Goal: Information Seeking & Learning: Compare options

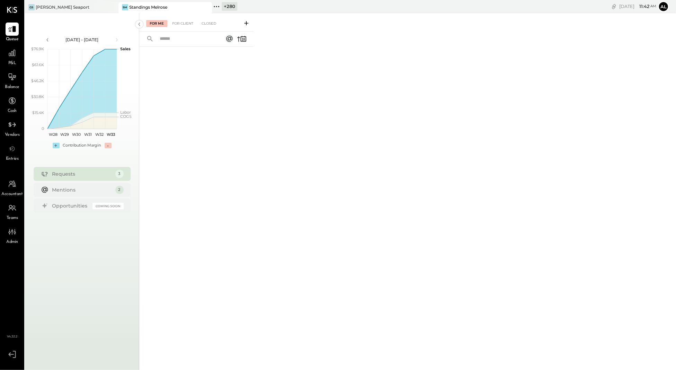
click at [10, 60] on span "P&L" at bounding box center [12, 63] width 8 height 6
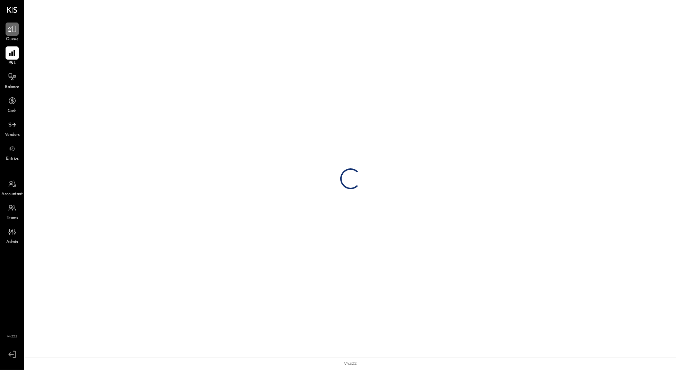
click at [11, 32] on icon at bounding box center [12, 29] width 8 height 7
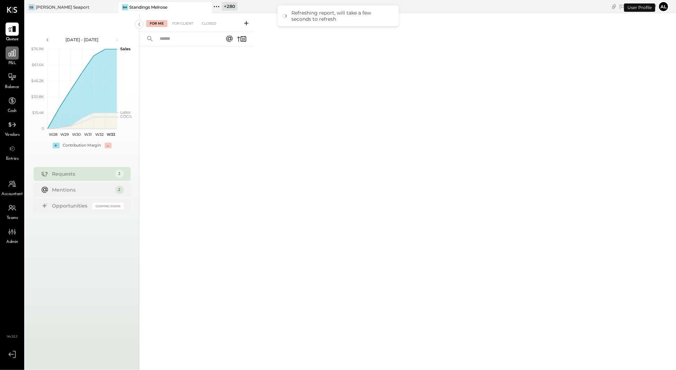
click at [13, 49] on icon at bounding box center [12, 53] width 9 height 9
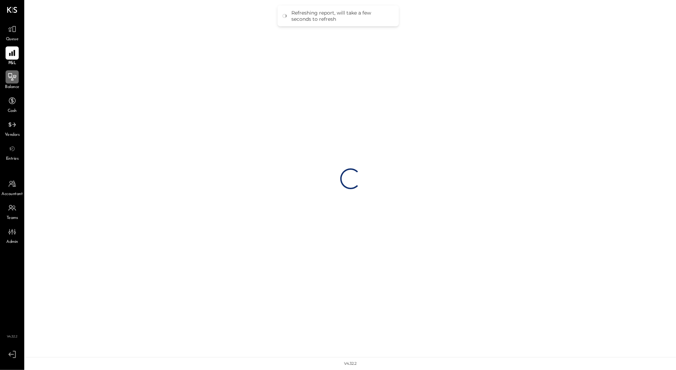
click at [9, 76] on icon at bounding box center [12, 76] width 9 height 9
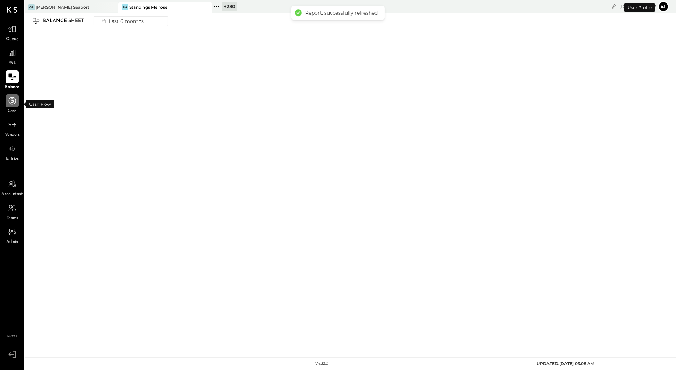
click at [16, 106] on div at bounding box center [12, 100] width 13 height 13
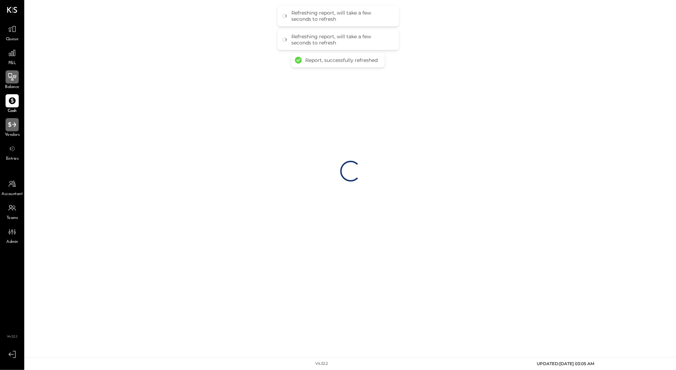
click at [12, 130] on div at bounding box center [12, 124] width 13 height 13
click at [13, 160] on span "Entries" at bounding box center [12, 159] width 13 height 6
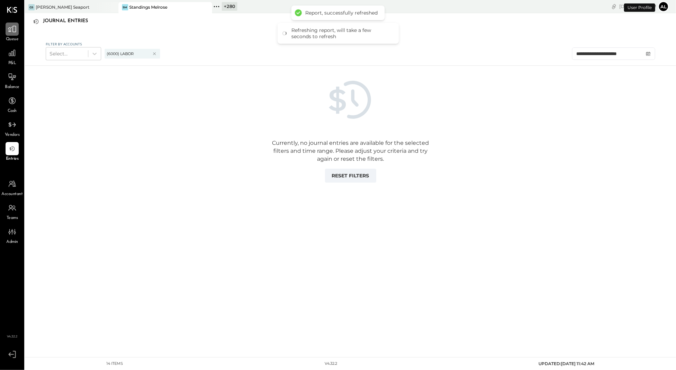
click at [15, 29] on icon at bounding box center [12, 29] width 9 height 9
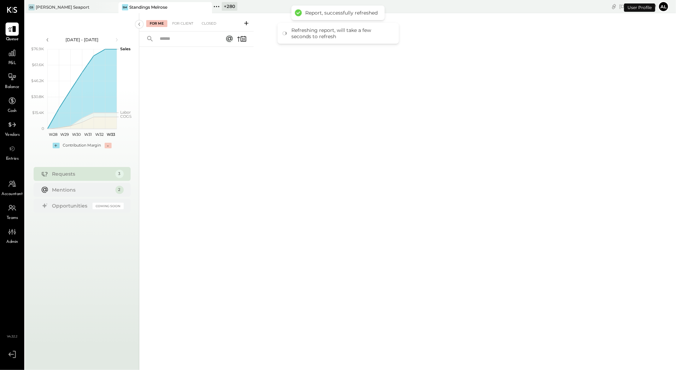
click at [206, 5] on icon at bounding box center [206, 7] width 9 height 8
click at [87, 8] on div "[PERSON_NAME] Seaport" at bounding box center [66, 7] width 83 height 6
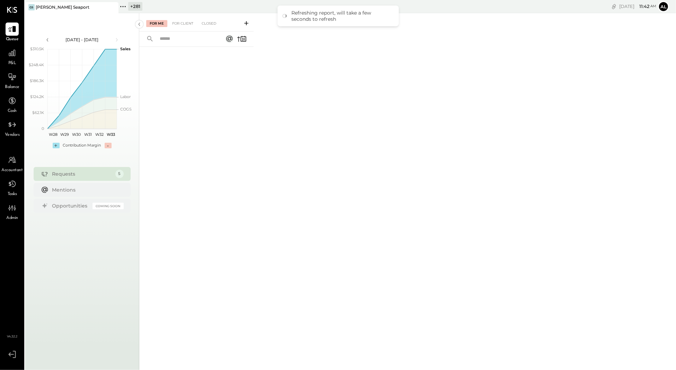
click at [126, 5] on icon at bounding box center [123, 6] width 9 height 9
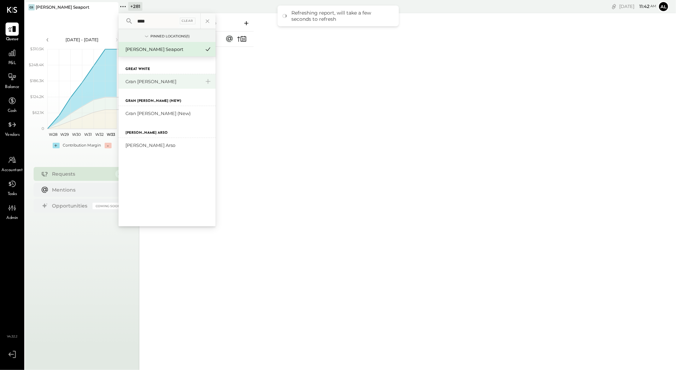
type input "****"
click at [147, 78] on div "Gran [PERSON_NAME]" at bounding box center [162, 81] width 75 height 7
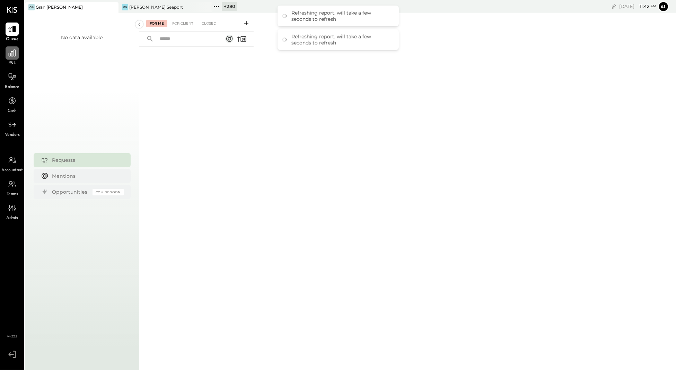
click at [13, 53] on icon at bounding box center [12, 53] width 7 height 7
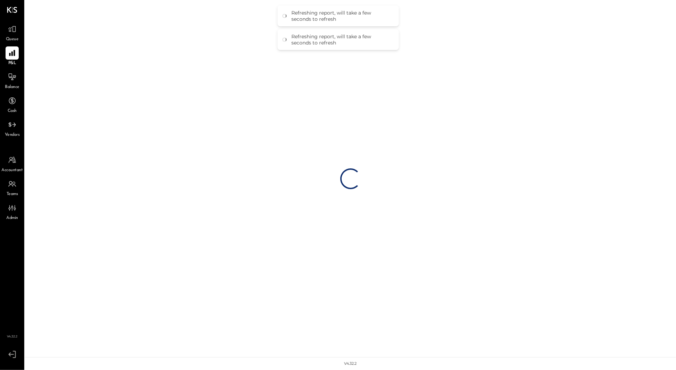
click at [13, 53] on icon at bounding box center [12, 53] width 8 height 8
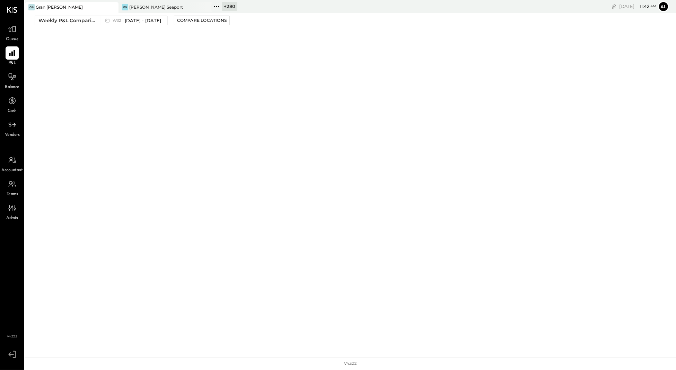
click at [78, 10] on div "GB Gran [PERSON_NAME]" at bounding box center [72, 7] width 94 height 11
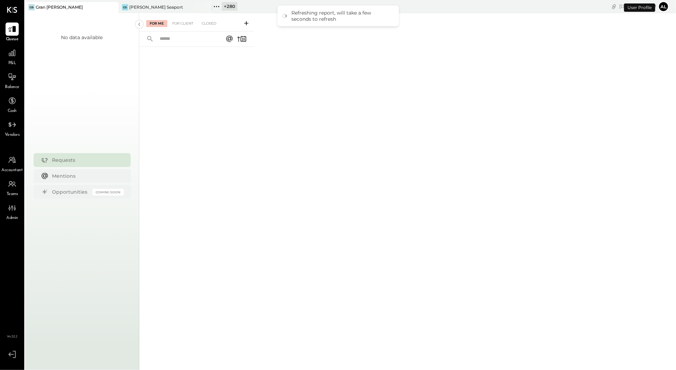
click at [215, 6] on icon at bounding box center [216, 6] width 9 height 9
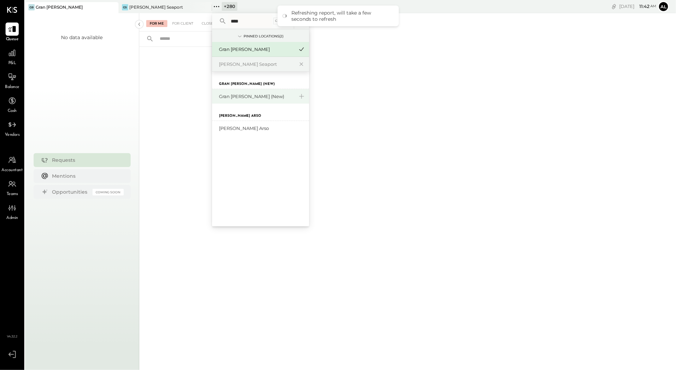
type input "****"
click at [242, 97] on div "Gran [PERSON_NAME] (New)" at bounding box center [256, 96] width 75 height 7
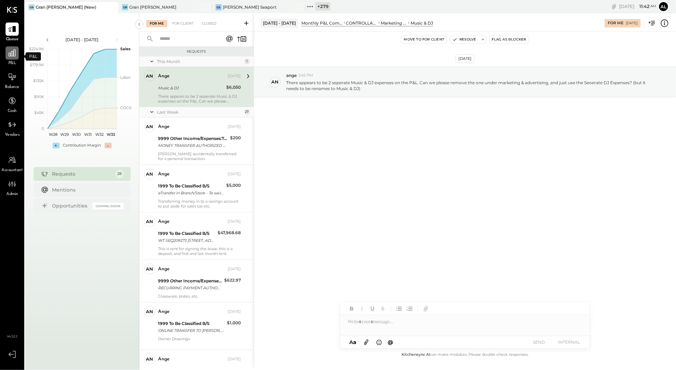
click at [9, 54] on icon at bounding box center [12, 53] width 9 height 9
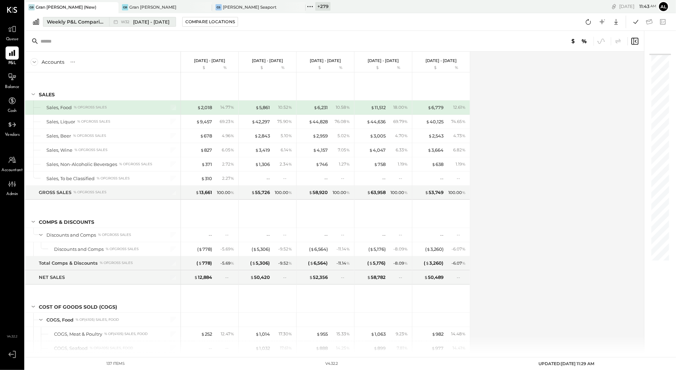
click at [80, 23] on div "Weekly P&L Comparison" at bounding box center [76, 21] width 58 height 7
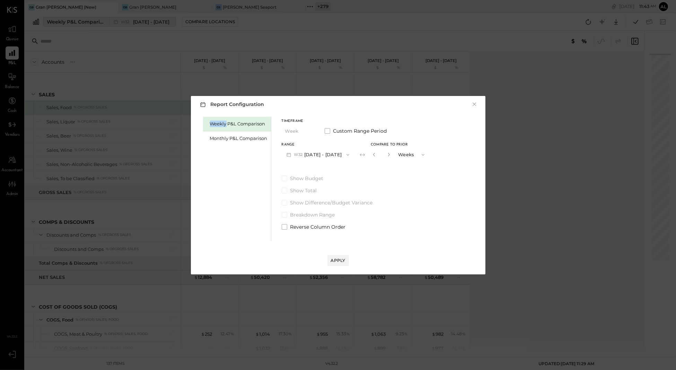
click at [80, 23] on div "Report Configuration × Weekly P&L Comparison Monthly P&L Comparison Timeframe W…" at bounding box center [338, 185] width 676 height 370
click at [228, 139] on div "Monthly P&L Comparison" at bounding box center [239, 138] width 58 height 7
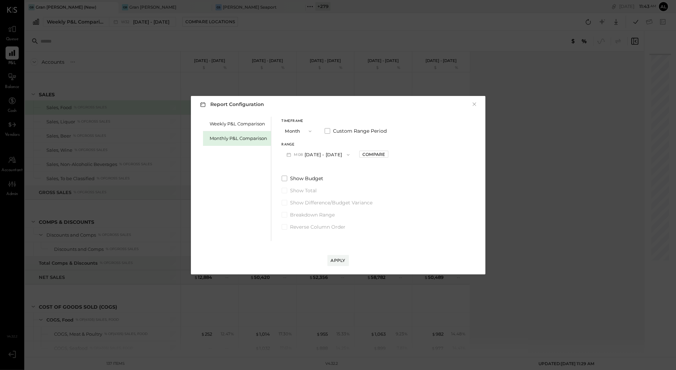
click at [332, 153] on button "M08 [DATE] - [DATE]" at bounding box center [318, 154] width 73 height 13
click at [329, 174] on div "M07 [DATE] - [DATE]" at bounding box center [321, 170] width 79 height 15
click at [374, 157] on div "Compare" at bounding box center [374, 154] width 23 height 6
click at [387, 153] on icon "button" at bounding box center [389, 155] width 4 height 4
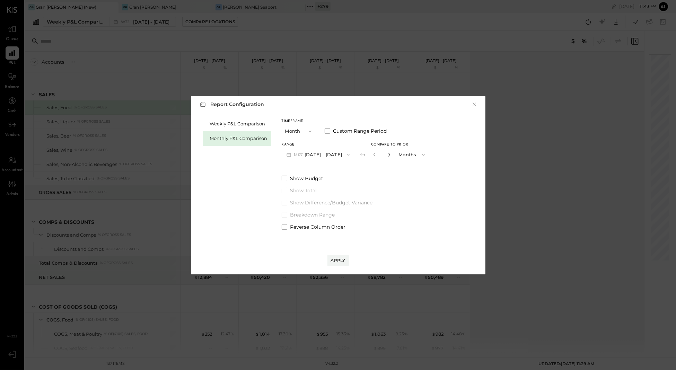
click at [387, 153] on icon "button" at bounding box center [389, 155] width 4 height 4
type input "*"
click at [337, 261] on div "Apply" at bounding box center [338, 261] width 15 height 6
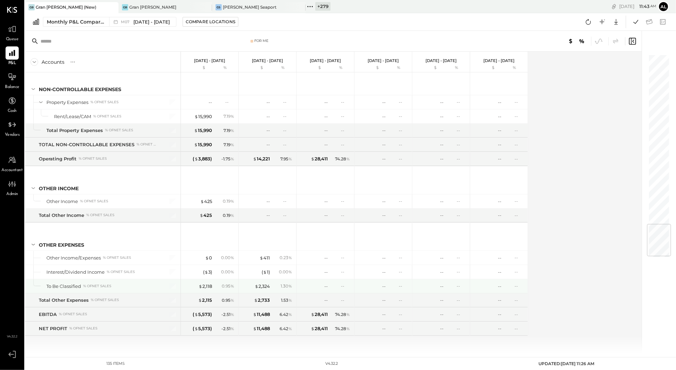
scroll to position [1469, 0]
click at [203, 290] on div "$ 2,118" at bounding box center [206, 286] width 14 height 7
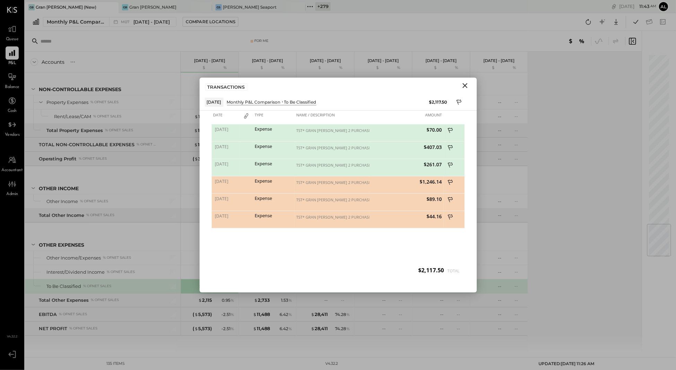
click at [464, 88] on icon "Close" at bounding box center [465, 85] width 8 height 8
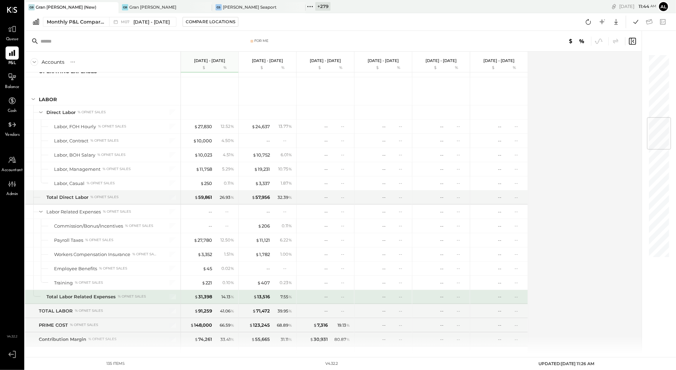
scroll to position [549, 0]
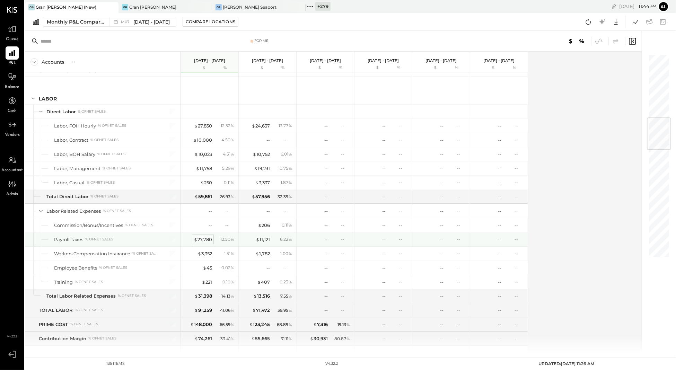
click at [202, 243] on div "$ 27,780" at bounding box center [203, 239] width 18 height 7
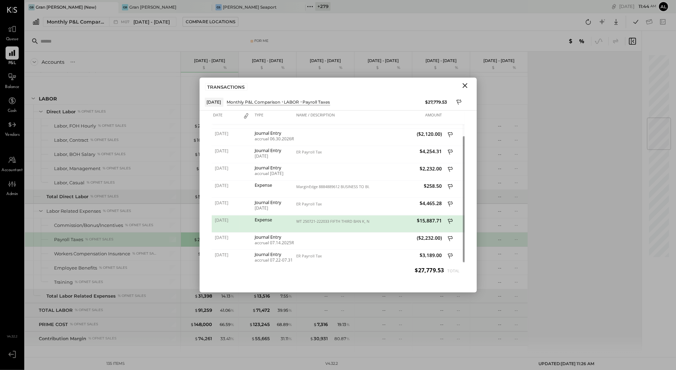
click at [466, 86] on icon "Close" at bounding box center [465, 85] width 5 height 5
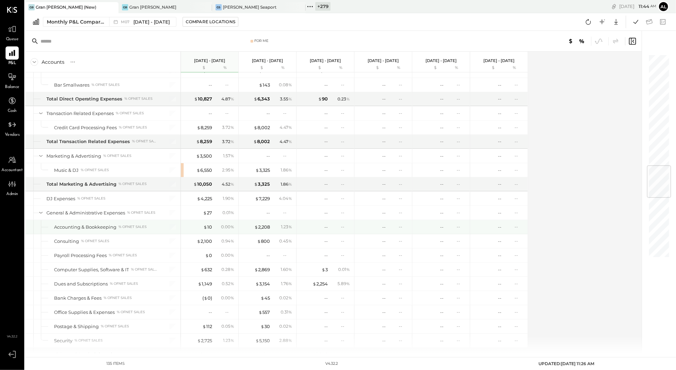
scroll to position [963, 0]
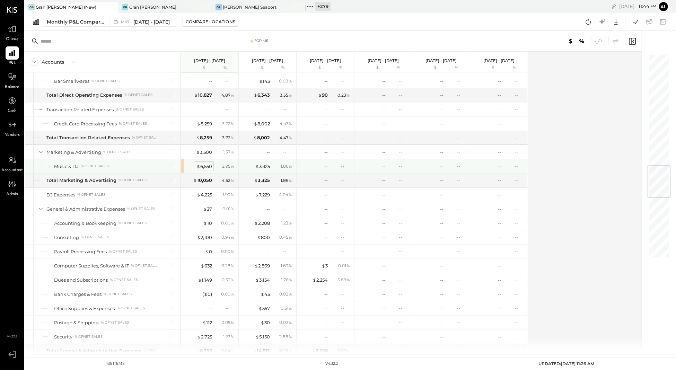
click at [207, 170] on div "$ 6,550" at bounding box center [205, 166] width 16 height 7
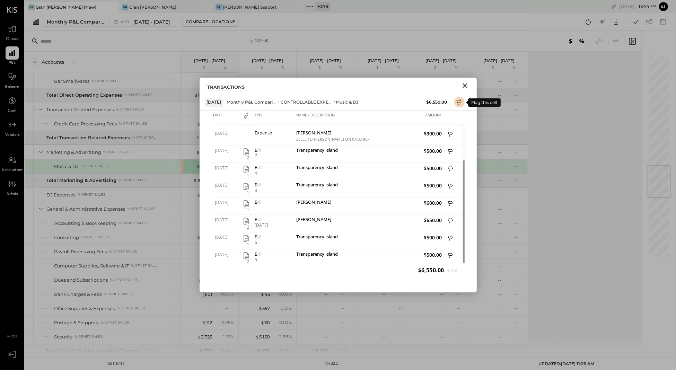
click at [458, 97] on button at bounding box center [459, 102] width 10 height 10
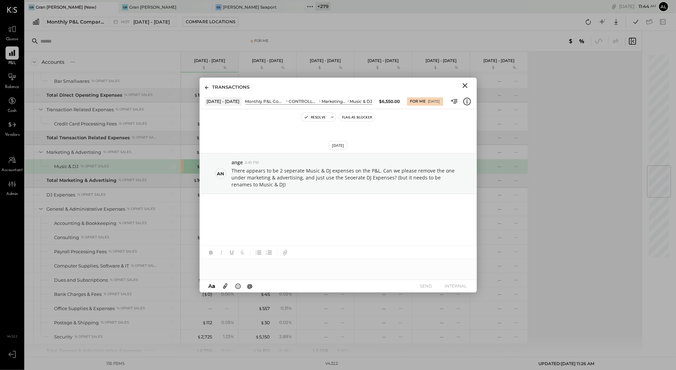
click at [462, 85] on icon "Close" at bounding box center [465, 85] width 8 height 8
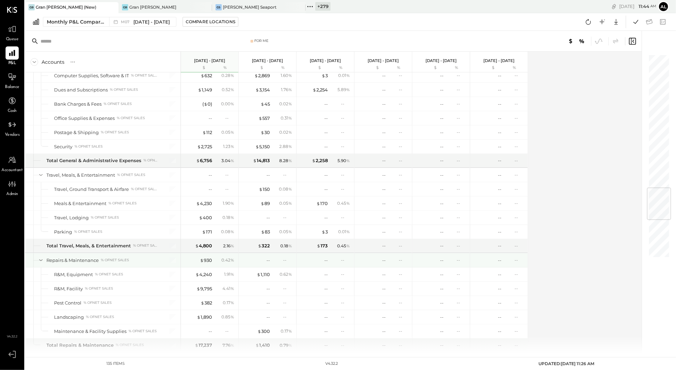
scroll to position [1155, 0]
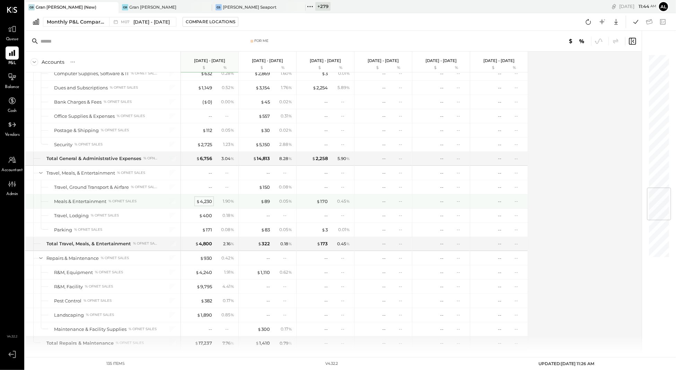
click at [209, 205] on div "$ 4,230" at bounding box center [204, 201] width 16 height 7
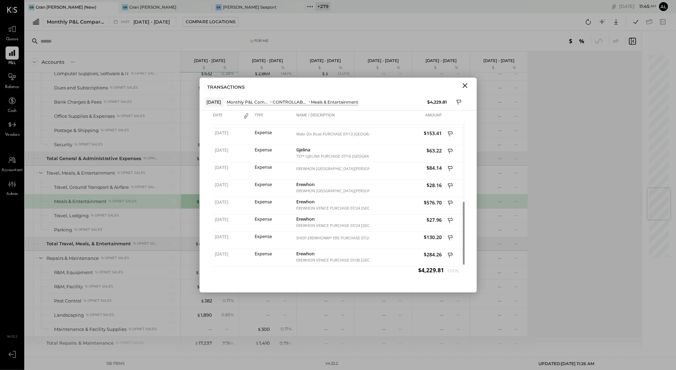
click at [465, 86] on icon "Close" at bounding box center [465, 85] width 8 height 8
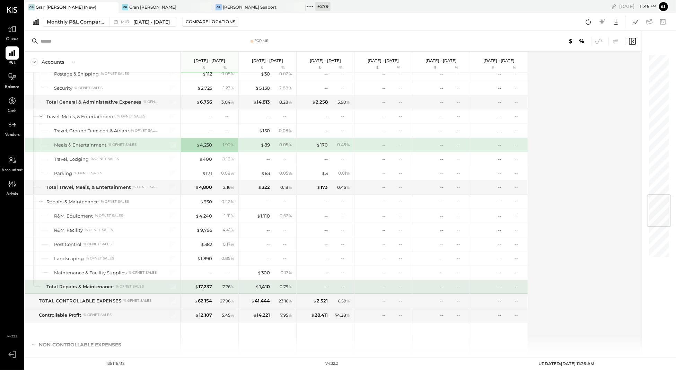
scroll to position [1214, 0]
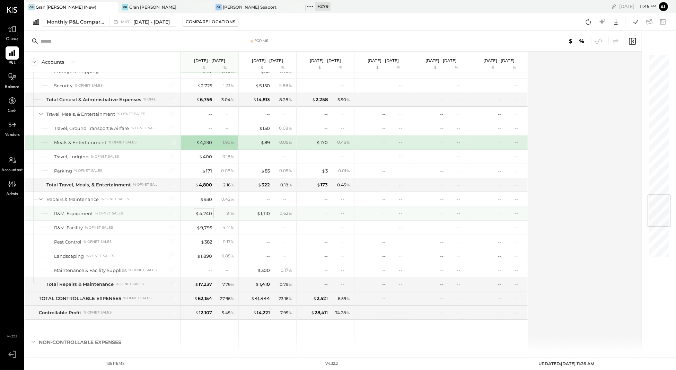
click at [202, 217] on div "$ 4,240" at bounding box center [204, 213] width 17 height 7
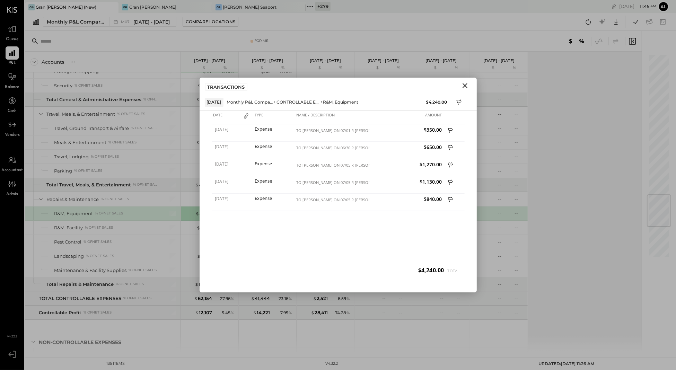
click at [466, 85] on icon "Close" at bounding box center [465, 85] width 5 height 5
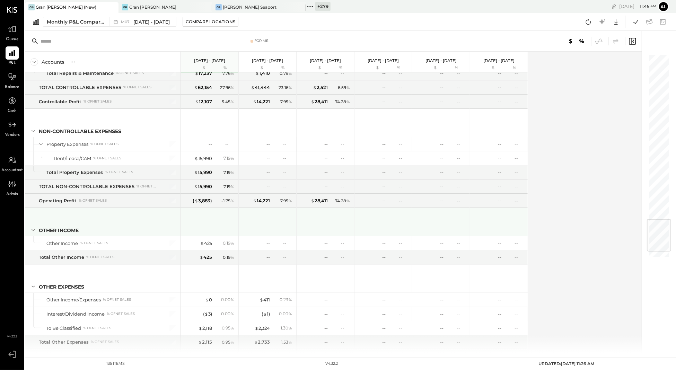
scroll to position [1437, 0]
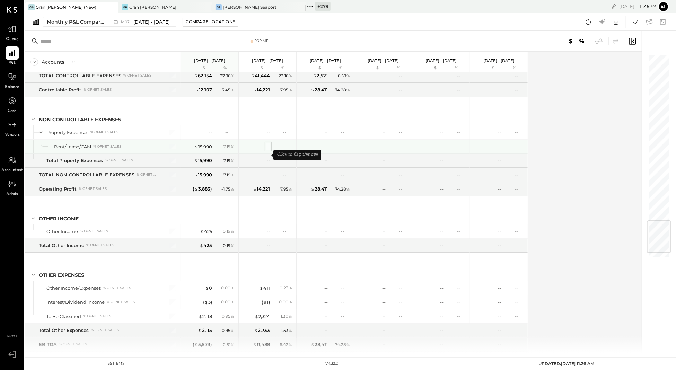
click at [269, 150] on div "--" at bounding box center [268, 147] width 3 height 7
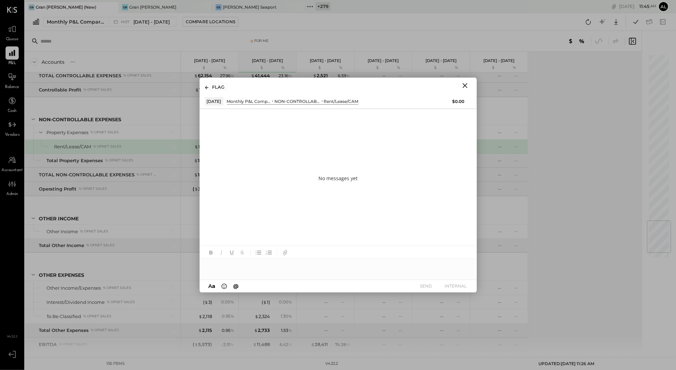
click at [309, 262] on div at bounding box center [338, 266] width 277 height 14
click at [465, 287] on button "INTERNAL" at bounding box center [456, 285] width 28 height 9
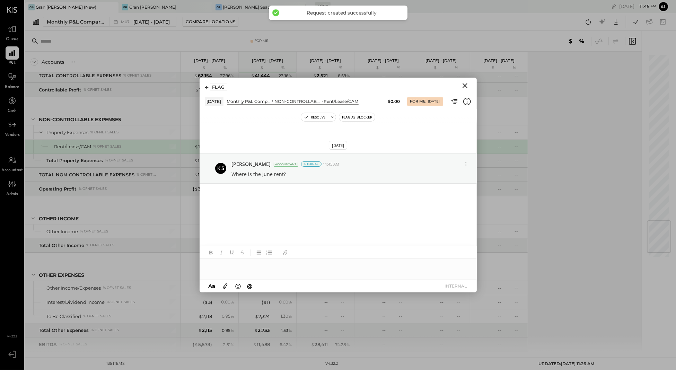
click at [466, 88] on icon "Close" at bounding box center [465, 85] width 8 height 8
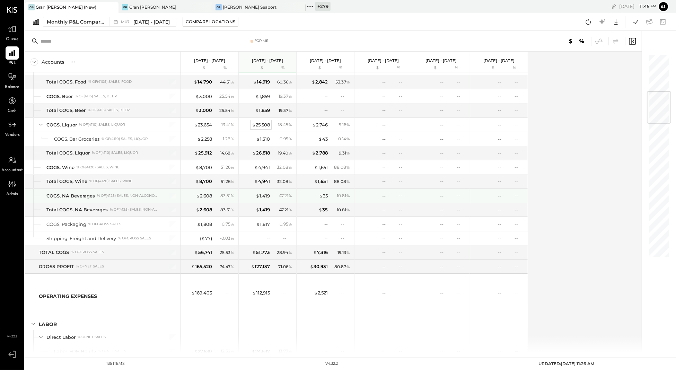
scroll to position [324, 0]
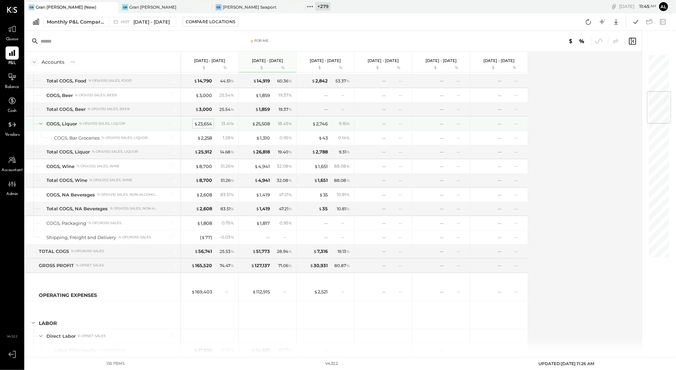
click at [208, 124] on div "$ 23,654" at bounding box center [203, 124] width 18 height 7
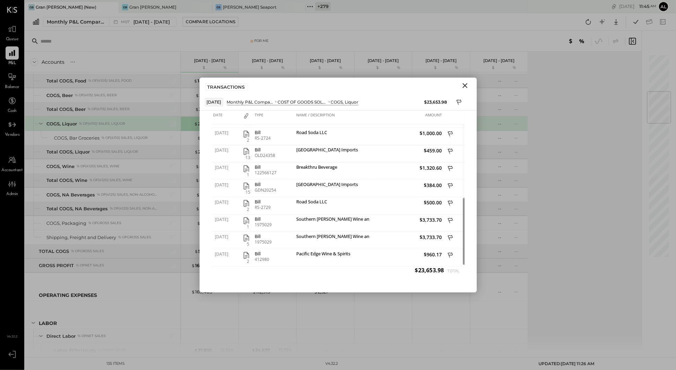
click at [467, 85] on icon "Close" at bounding box center [465, 85] width 8 height 8
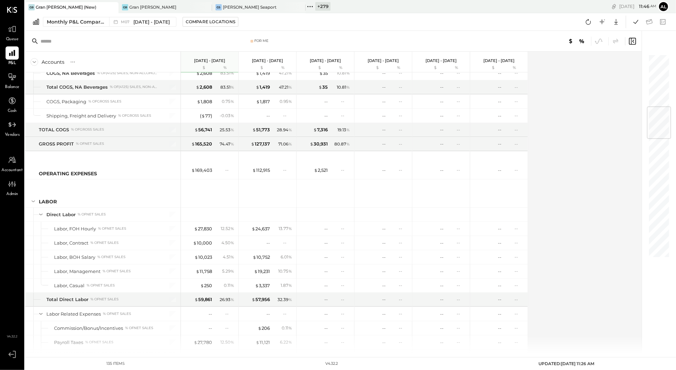
scroll to position [467, 0]
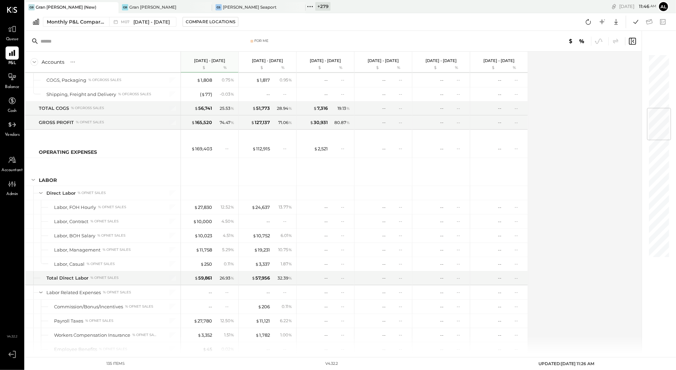
click at [205, 228] on div "$ 10,000 4.50 %" at bounding box center [210, 222] width 52 height 14
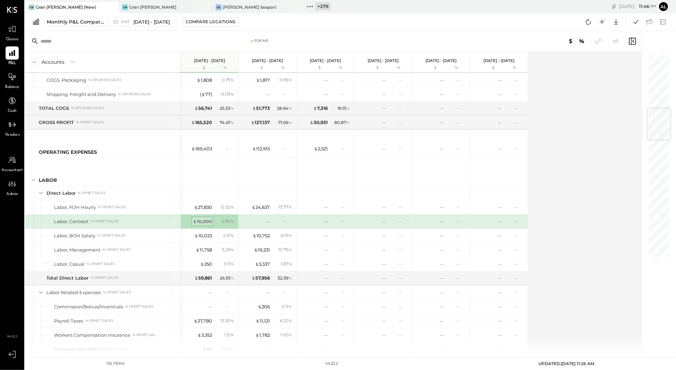
click at [205, 225] on div "$ 10,000" at bounding box center [202, 221] width 19 height 7
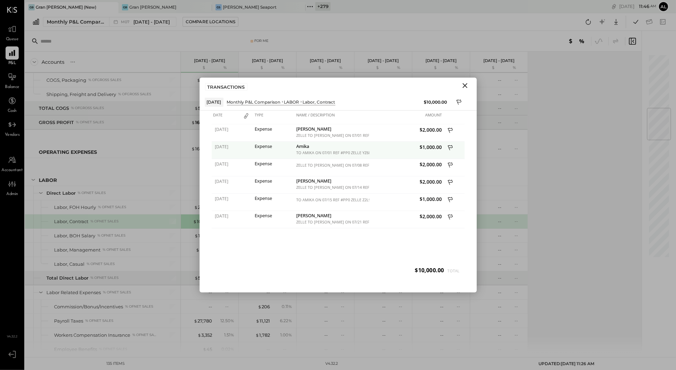
click at [451, 147] on icon at bounding box center [451, 148] width 6 height 9
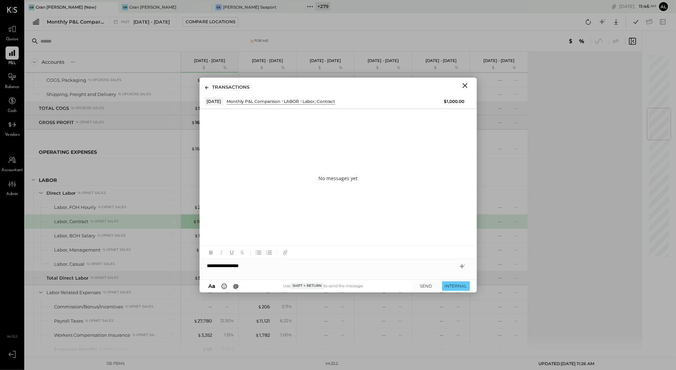
click at [315, 263] on div "**********" at bounding box center [338, 266] width 277 height 14
click at [460, 287] on button "INTERNAL" at bounding box center [456, 285] width 28 height 9
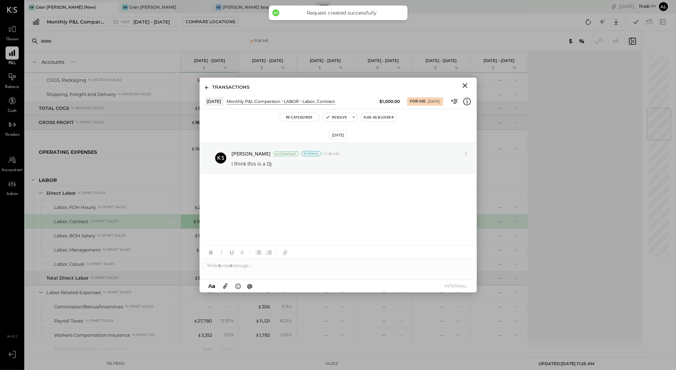
click at [466, 86] on icon "Close" at bounding box center [465, 85] width 8 height 8
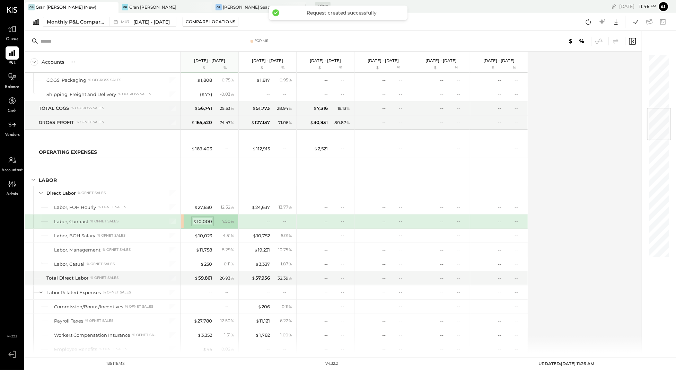
click at [204, 224] on div "$ 10,000" at bounding box center [202, 221] width 19 height 7
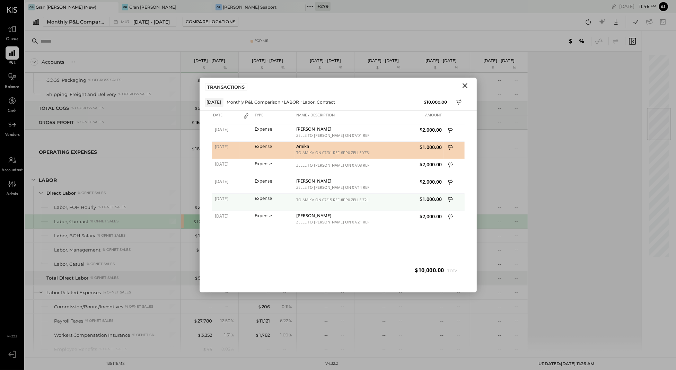
click at [449, 198] on icon at bounding box center [451, 200] width 6 height 9
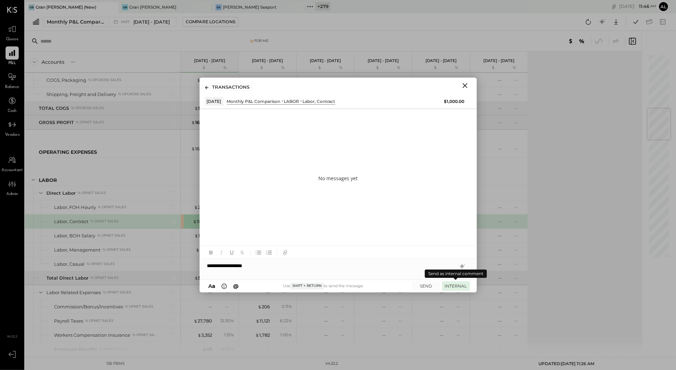
click at [456, 284] on button "INTERNAL" at bounding box center [456, 285] width 28 height 9
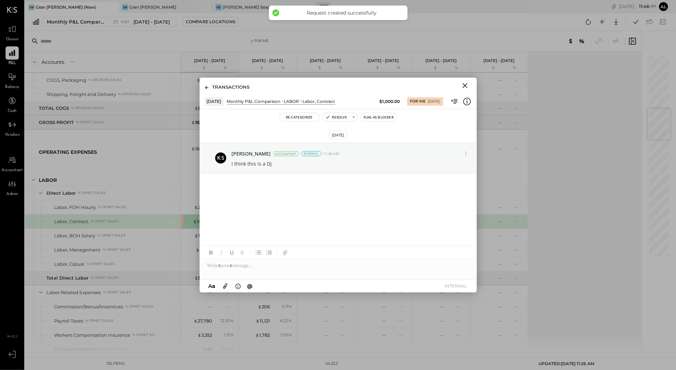
click at [466, 85] on icon "Close" at bounding box center [465, 85] width 5 height 5
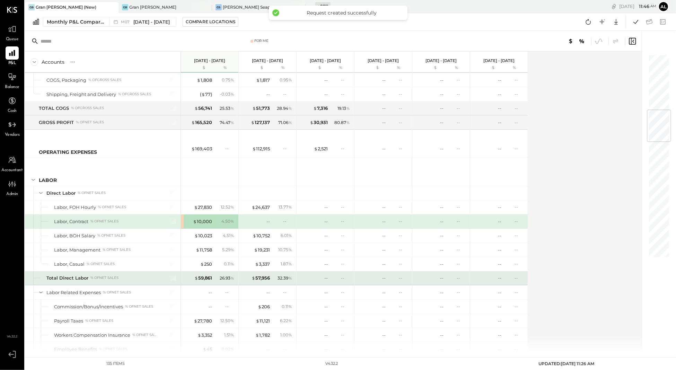
scroll to position [535, 0]
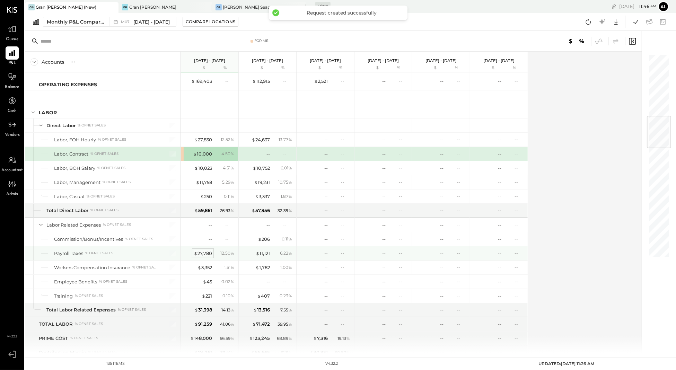
click at [202, 257] on div "$ 27,780" at bounding box center [203, 253] width 18 height 7
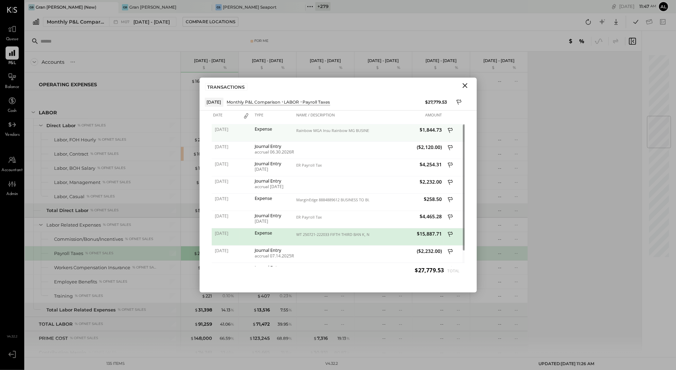
click at [452, 129] on icon at bounding box center [451, 131] width 6 height 9
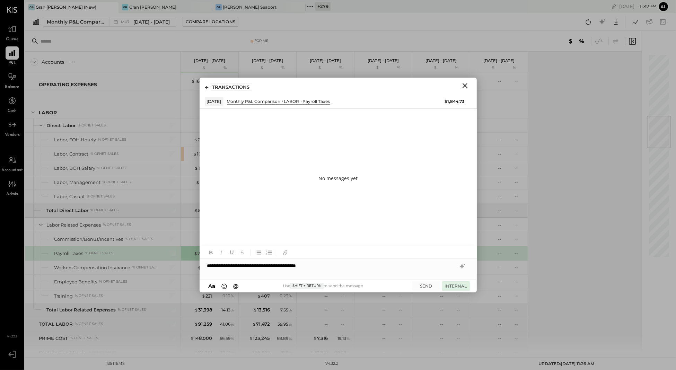
click at [456, 289] on button "INTERNAL" at bounding box center [456, 285] width 28 height 9
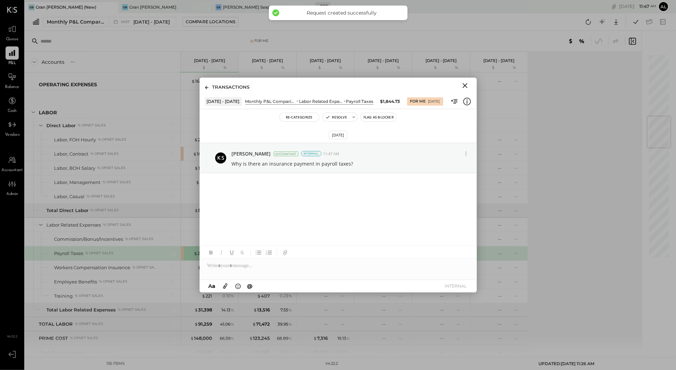
click at [465, 86] on icon "Close" at bounding box center [465, 85] width 8 height 8
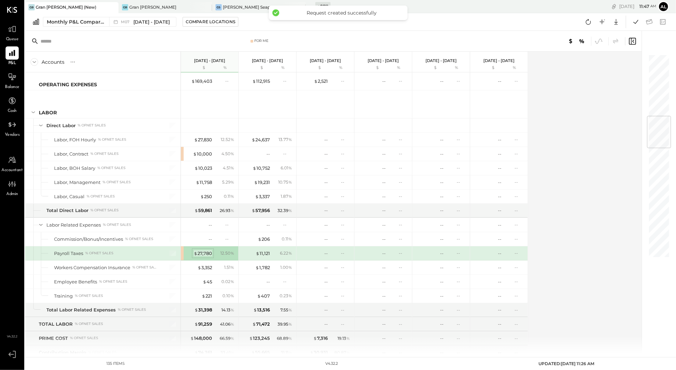
click at [201, 254] on div "$ 27,780" at bounding box center [203, 253] width 18 height 7
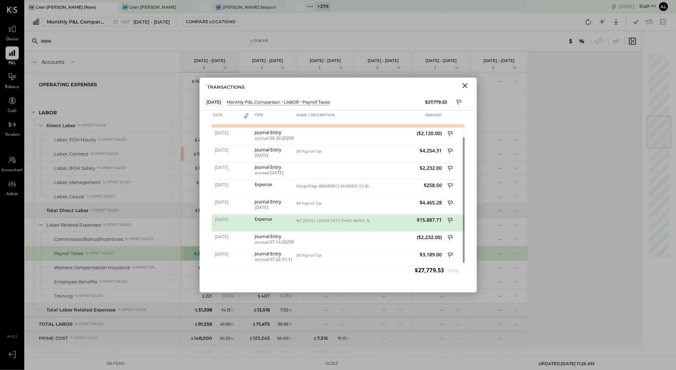
click at [451, 219] on icon at bounding box center [451, 221] width 6 height 9
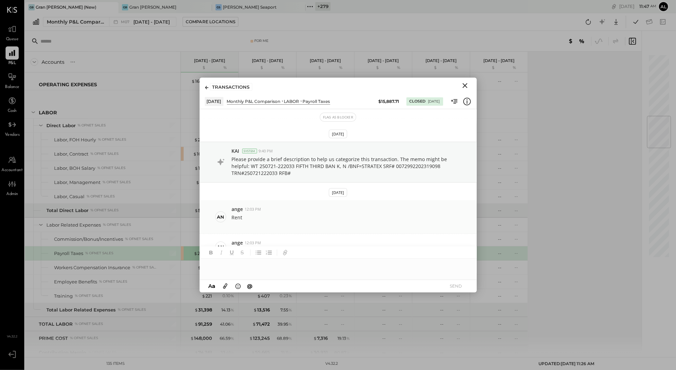
scroll to position [174, 0]
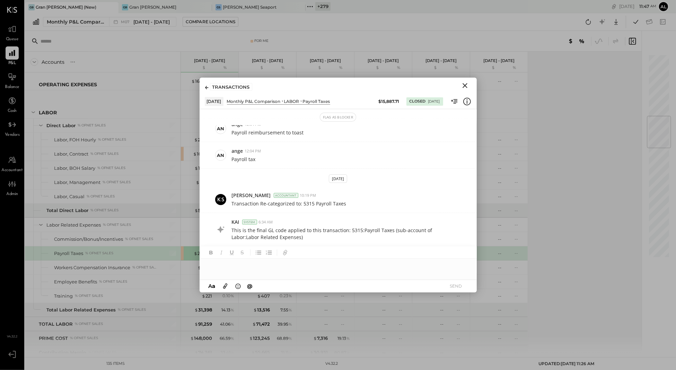
click at [299, 266] on div at bounding box center [338, 266] width 277 height 14
click at [267, 251] on span "[PERSON_NAME]" at bounding box center [266, 251] width 54 height 7
click at [300, 267] on div "**********" at bounding box center [338, 269] width 277 height 21
click at [408, 265] on div "**********" at bounding box center [338, 269] width 277 height 21
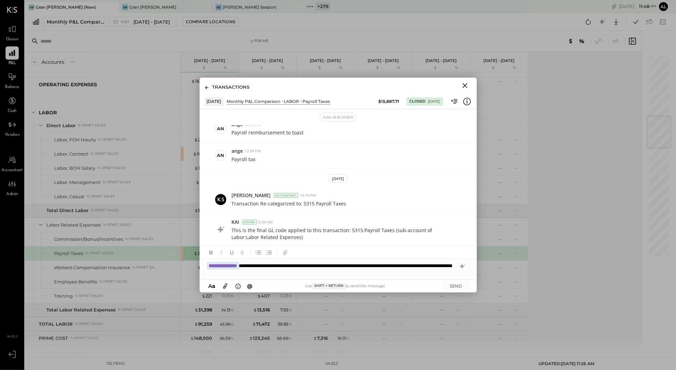
click at [323, 273] on div "**********" at bounding box center [338, 269] width 277 height 21
click at [315, 271] on div "**********" at bounding box center [338, 269] width 277 height 21
click at [399, 273] on div "**********" at bounding box center [338, 269] width 277 height 21
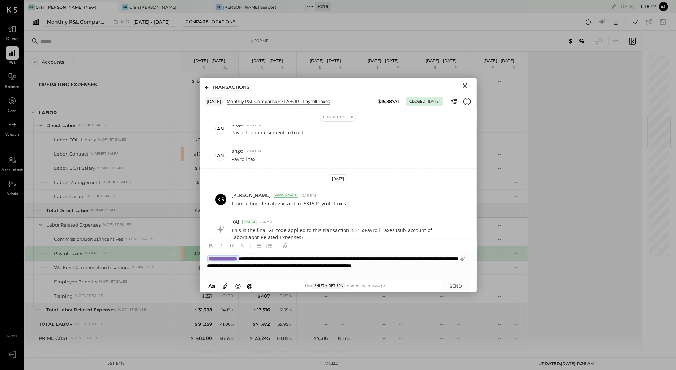
click at [279, 261] on div "**********" at bounding box center [338, 266] width 277 height 28
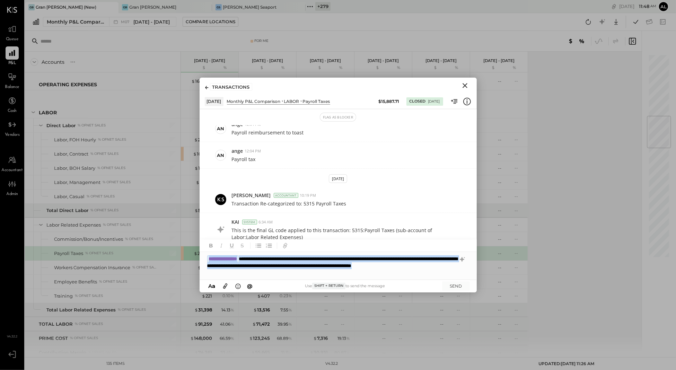
click at [279, 261] on div "**********" at bounding box center [338, 266] width 277 height 28
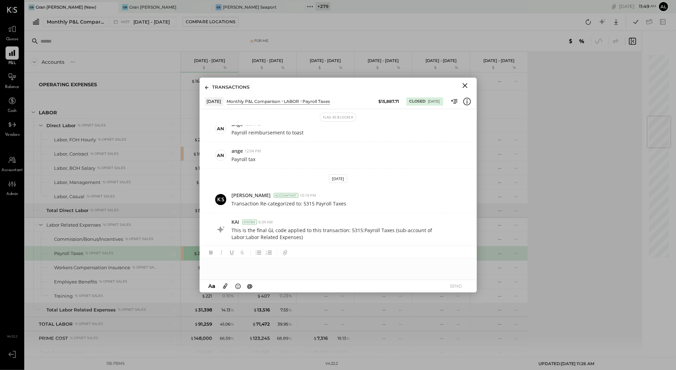
click at [341, 271] on div at bounding box center [338, 266] width 277 height 14
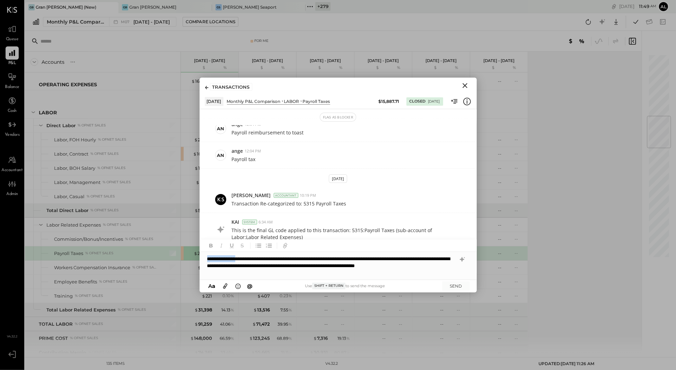
drag, startPoint x: 257, startPoint y: 260, endPoint x: 177, endPoint y: 260, distance: 79.7
click at [177, 260] on div "For Me Accounts S % GL [DATE] - [DATE] $ % [DATE] - [DATE] $ % [DATE] - [DATE] …" at bounding box center [350, 192] width 651 height 322
type input "****"
click at [250, 249] on span "[PERSON_NAME]" at bounding box center [266, 251] width 54 height 7
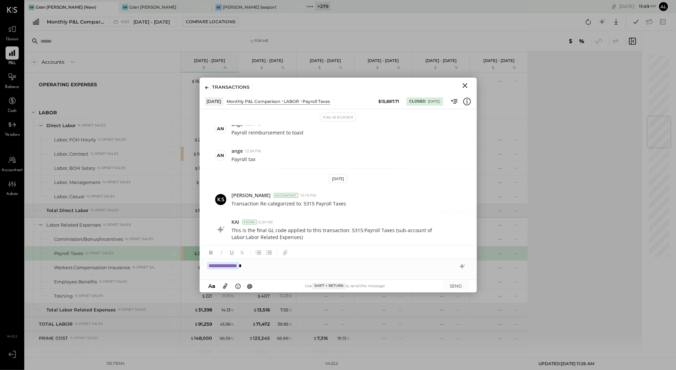
click at [278, 269] on div "**********" at bounding box center [338, 266] width 277 height 14
click at [328, 275] on div "**********" at bounding box center [338, 262] width 277 height 33
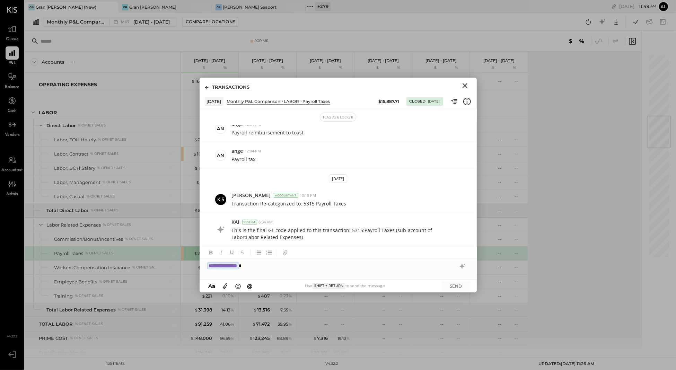
click at [328, 275] on div "**********" at bounding box center [338, 262] width 277 height 33
click at [463, 86] on icon "Close" at bounding box center [465, 85] width 8 height 8
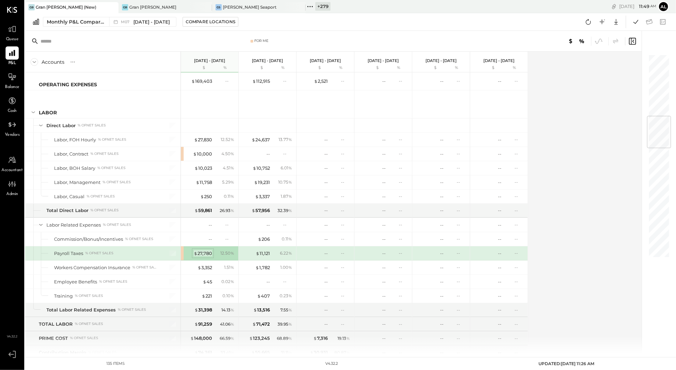
click at [203, 256] on div "$ 27,780" at bounding box center [203, 253] width 18 height 7
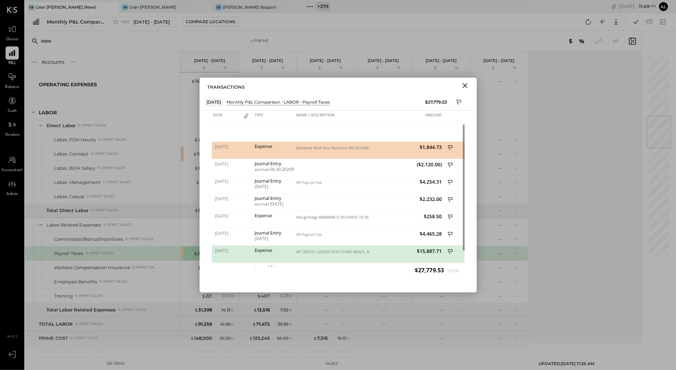
click at [451, 251] on icon at bounding box center [451, 252] width 6 height 9
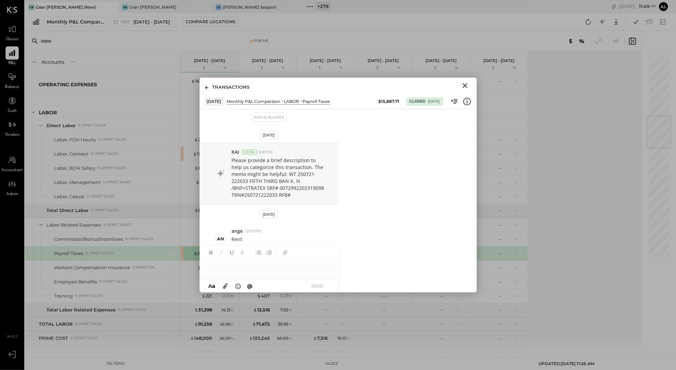
scroll to position [174, 0]
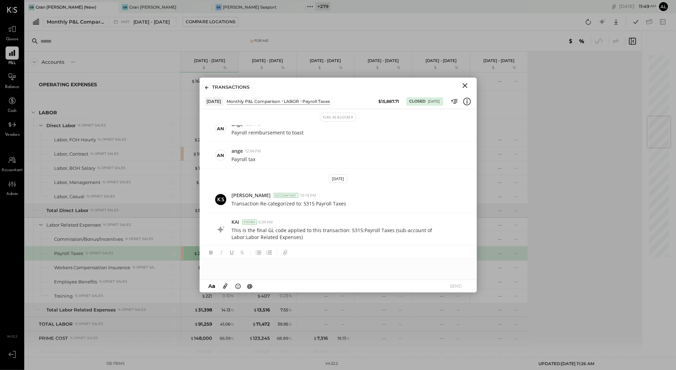
click at [461, 100] on div at bounding box center [460, 101] width 21 height 9
click at [468, 100] on icon at bounding box center [467, 101] width 9 height 9
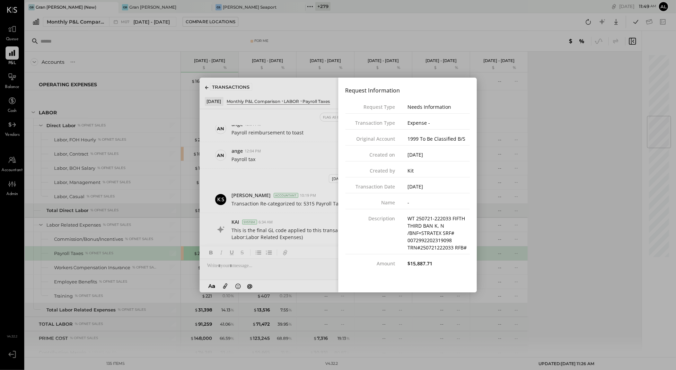
click at [470, 84] on div "Request Information Request Type Needs Information Transaction Type Expense - O…" at bounding box center [408, 176] width 138 height 197
click at [327, 91] on div "Close panel" at bounding box center [338, 185] width 277 height 215
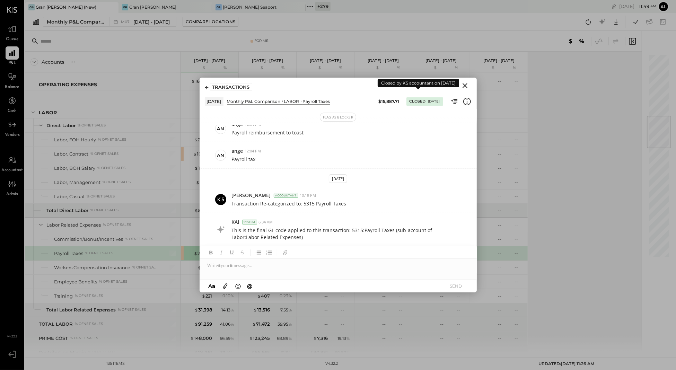
click at [433, 102] on div "[DATE]" at bounding box center [434, 101] width 12 height 5
click at [448, 102] on div "[DATE] Monthly P&L Comparison LABOR Payroll Taxes $15,887.71 Closed [DATE]" at bounding box center [338, 101] width 267 height 9
click at [456, 102] on icon at bounding box center [454, 101] width 9 height 9
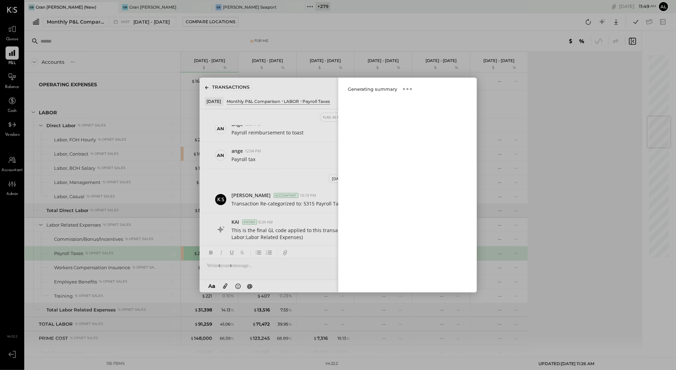
click at [299, 81] on div "Close panel" at bounding box center [338, 185] width 277 height 215
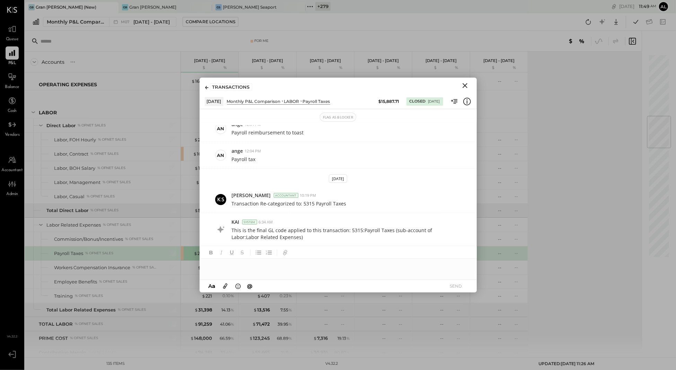
click at [339, 271] on div at bounding box center [338, 266] width 277 height 14
paste div
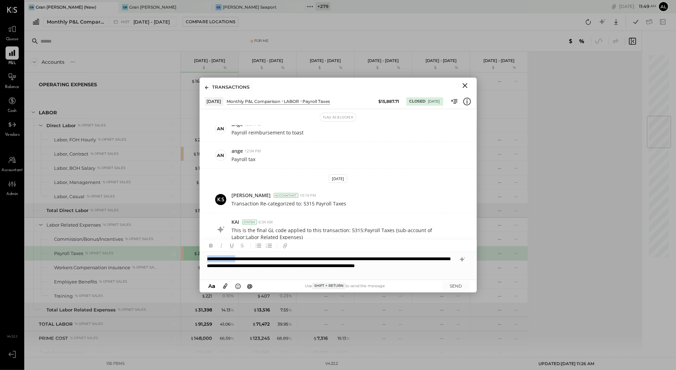
drag, startPoint x: 256, startPoint y: 258, endPoint x: 187, endPoint y: 252, distance: 69.5
click at [187, 252] on div "For Me Accounts S % GL [DATE] - [DATE] $ % [DATE] - [DATE] $ % [DATE] - [DATE] …" at bounding box center [350, 192] width 651 height 322
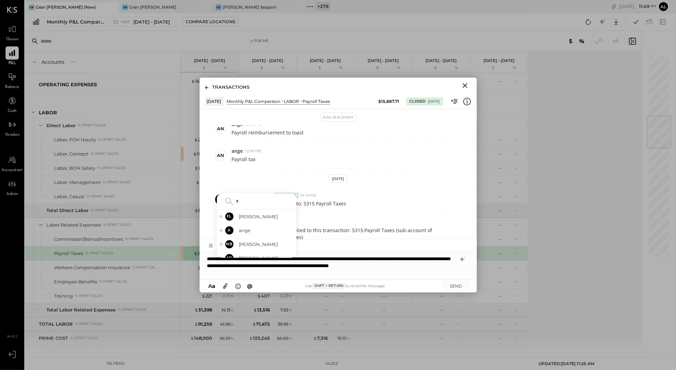
type input "**"
click at [252, 233] on div "NB [PERSON_NAME]" at bounding box center [256, 237] width 79 height 14
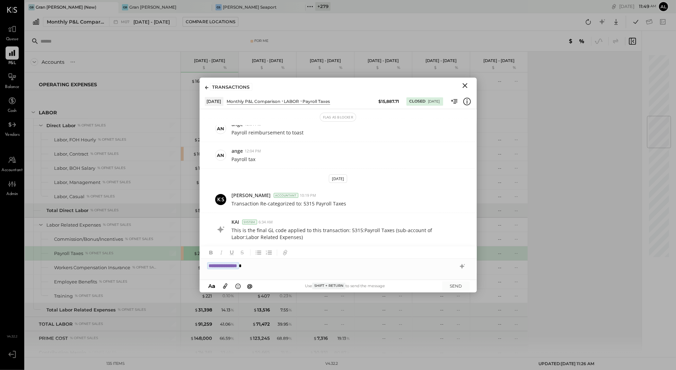
click at [376, 271] on div "**********" at bounding box center [338, 266] width 277 height 14
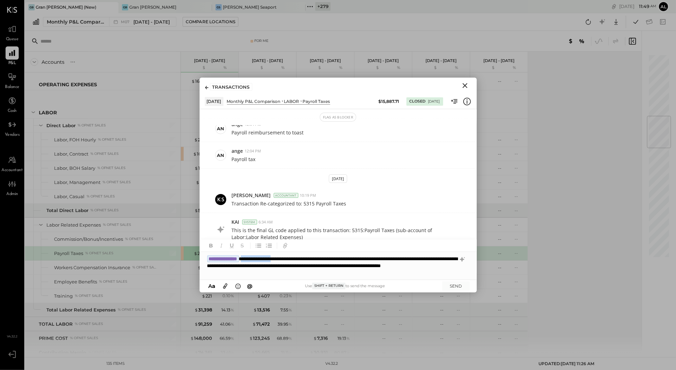
drag, startPoint x: 316, startPoint y: 259, endPoint x: 265, endPoint y: 261, distance: 51.0
click at [265, 261] on div "**********" at bounding box center [338, 266] width 277 height 28
click at [342, 271] on div "**********" at bounding box center [338, 266] width 277 height 28
click at [281, 270] on div "**********" at bounding box center [338, 266] width 277 height 28
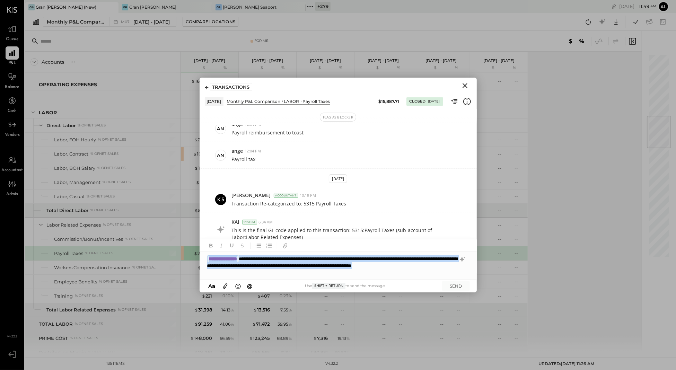
click at [281, 270] on div "**********" at bounding box center [338, 266] width 277 height 28
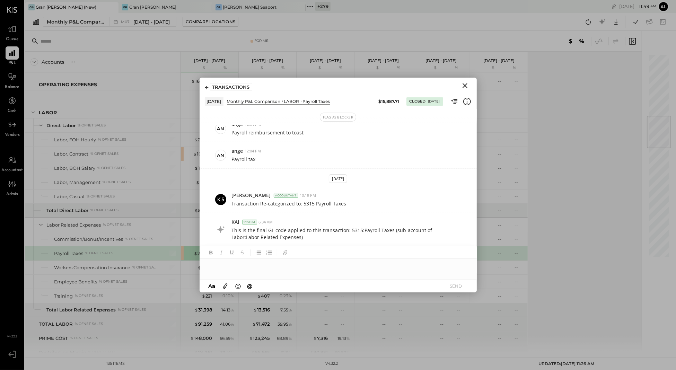
click at [467, 85] on icon "Close" at bounding box center [465, 85] width 5 height 5
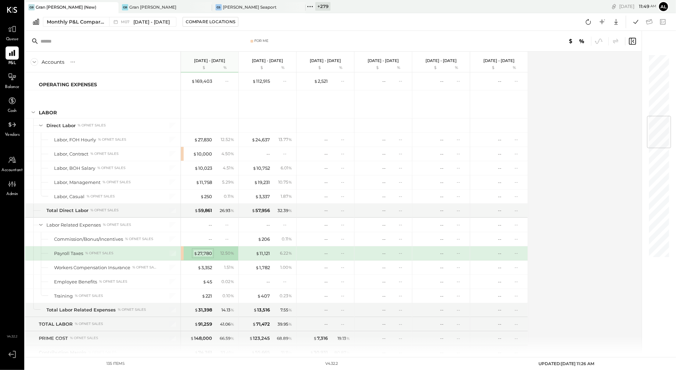
click at [200, 257] on div "$ 27,780" at bounding box center [203, 253] width 18 height 7
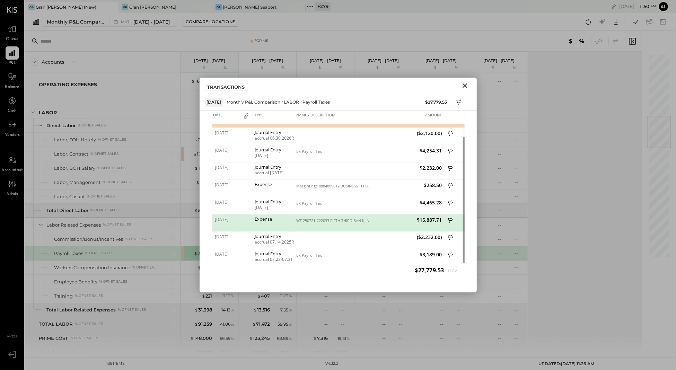
click at [464, 86] on icon "Close" at bounding box center [465, 85] width 5 height 5
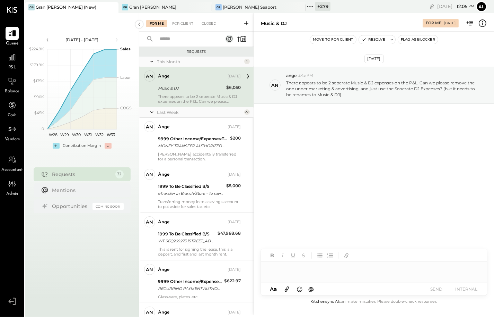
click at [306, 5] on icon at bounding box center [310, 6] width 9 height 9
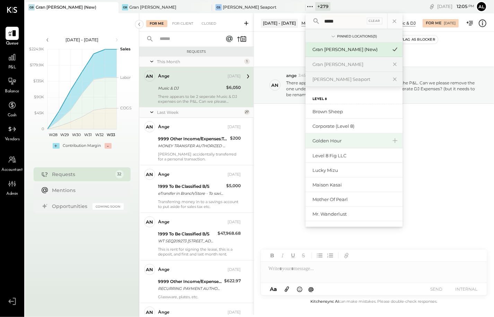
type input "*****"
click at [362, 139] on div "Golden Hour" at bounding box center [350, 140] width 75 height 7
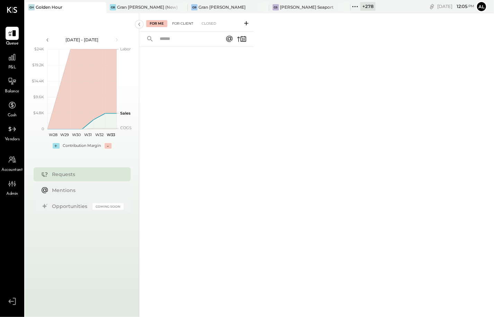
click at [182, 24] on div "For Client" at bounding box center [183, 23] width 28 height 7
click at [11, 59] on icon at bounding box center [12, 57] width 9 height 9
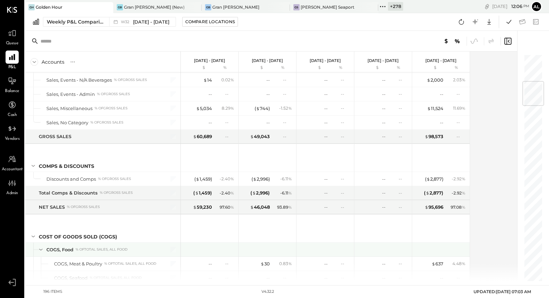
scroll to position [44, 0]
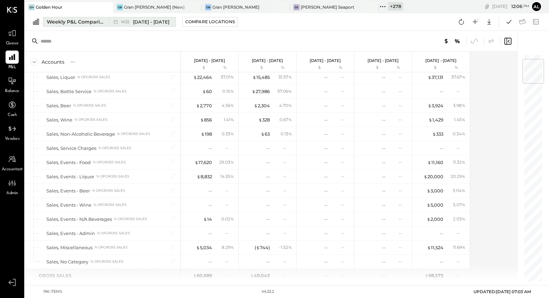
click at [77, 20] on div "Weekly P&L Comparison" at bounding box center [76, 21] width 58 height 7
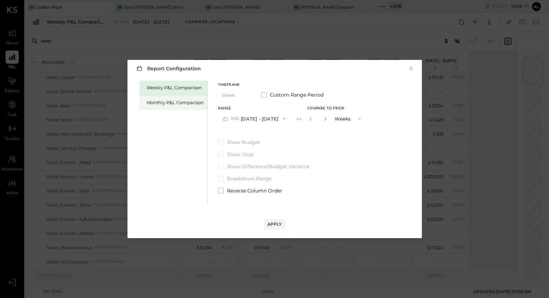
click at [172, 96] on div "Monthly P&L Comparison" at bounding box center [174, 102] width 68 height 15
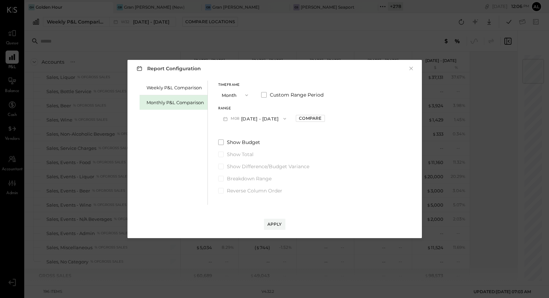
click at [252, 119] on button "M08 [DATE] - [DATE]" at bounding box center [254, 118] width 73 height 13
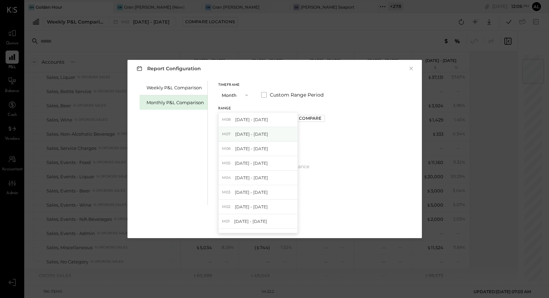
click at [254, 134] on span "[DATE] - [DATE]" at bounding box center [251, 134] width 33 height 6
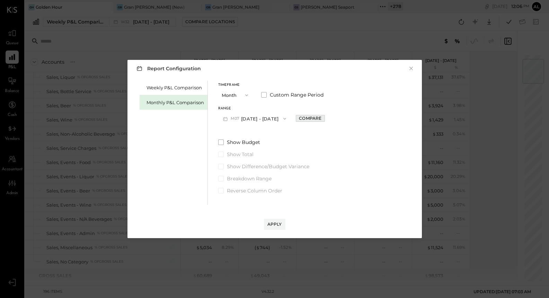
click at [299, 121] on div "Compare" at bounding box center [310, 118] width 23 height 6
click at [324, 120] on icon "button" at bounding box center [326, 119] width 4 height 4
type input "*"
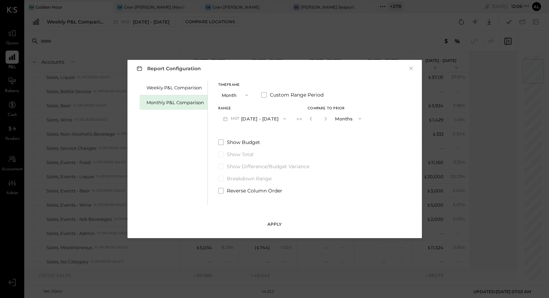
click at [278, 220] on button "Apply" at bounding box center [274, 224] width 21 height 11
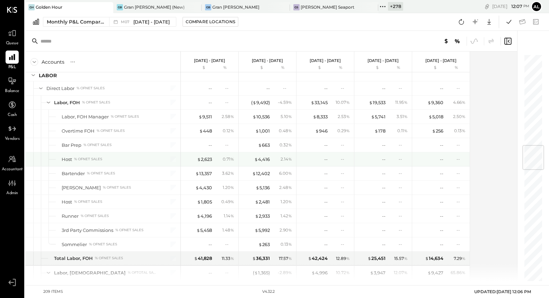
scroll to position [770, 0]
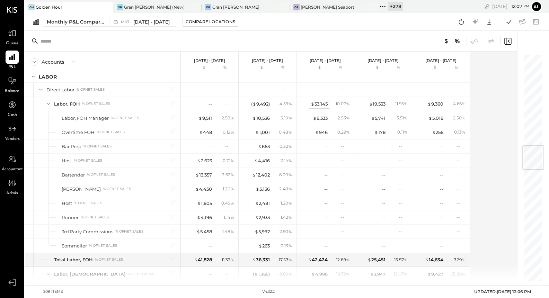
click at [323, 107] on div "$ 33,145" at bounding box center [319, 104] width 17 height 7
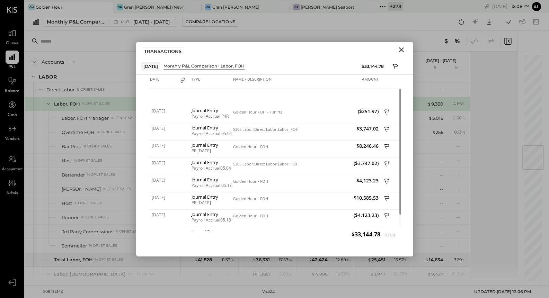
click at [400, 47] on icon "Close" at bounding box center [402, 50] width 8 height 8
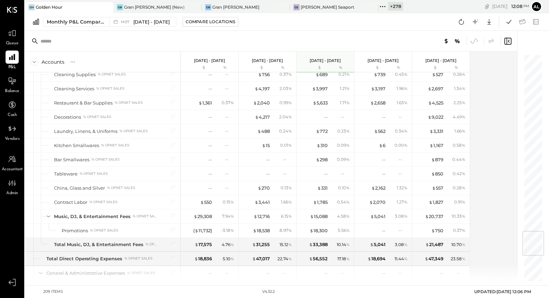
scroll to position [1446, 0]
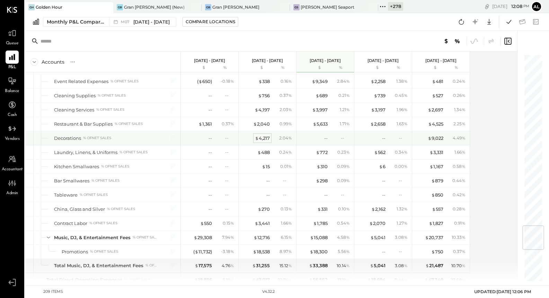
click at [266, 142] on div "$ 4,217" at bounding box center [262, 138] width 15 height 7
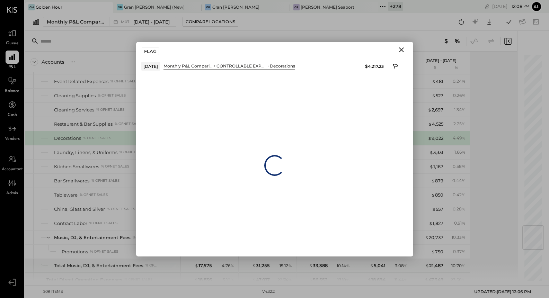
click at [401, 52] on icon "Close" at bounding box center [402, 50] width 8 height 8
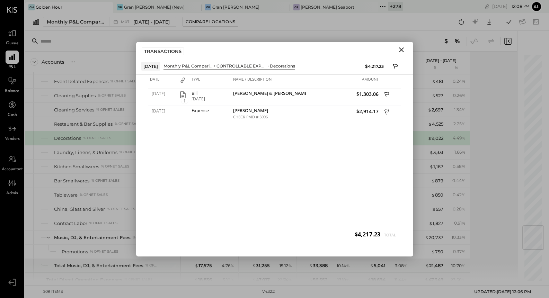
click at [399, 49] on icon "Close" at bounding box center [402, 50] width 8 height 8
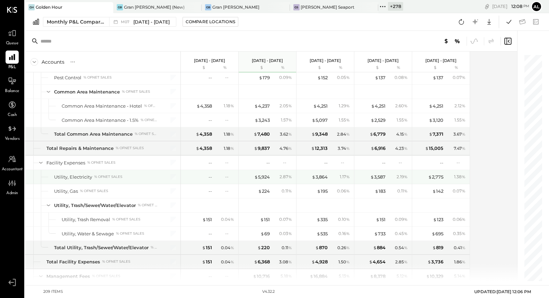
scroll to position [2422, 0]
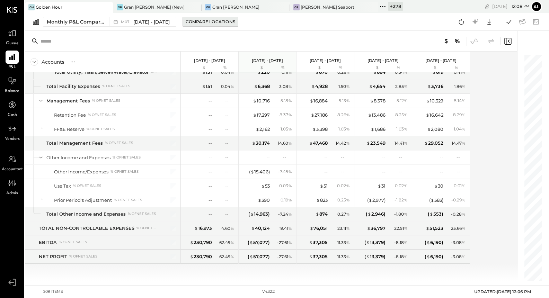
click at [227, 22] on div "Compare Locations" at bounding box center [211, 22] width 50 height 6
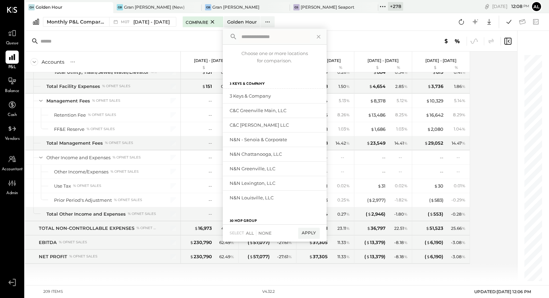
click at [255, 37] on input "text" at bounding box center [274, 37] width 71 height 12
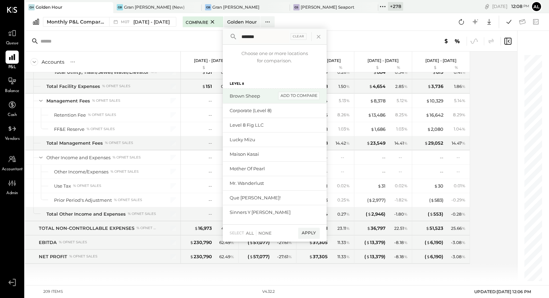
type input "*******"
click at [301, 96] on div "add to compare" at bounding box center [299, 96] width 42 height 8
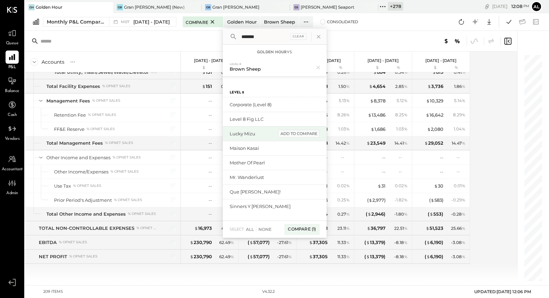
click at [297, 133] on div "add to compare" at bounding box center [299, 134] width 42 height 8
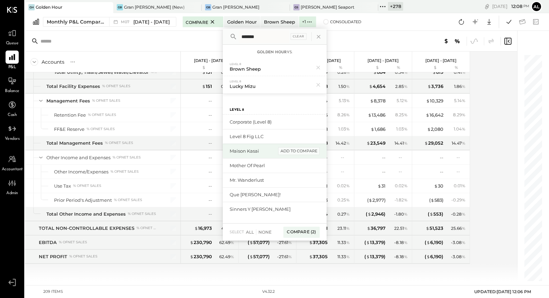
click at [296, 149] on div "add to compare" at bounding box center [299, 151] width 42 height 8
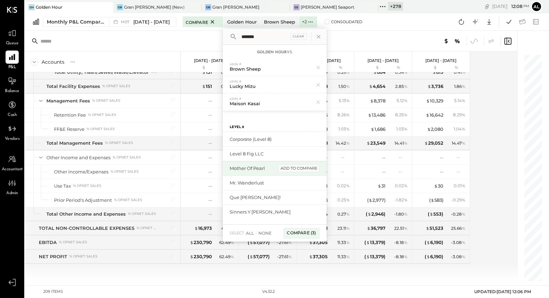
click at [295, 170] on div "add to compare" at bounding box center [299, 169] width 42 height 8
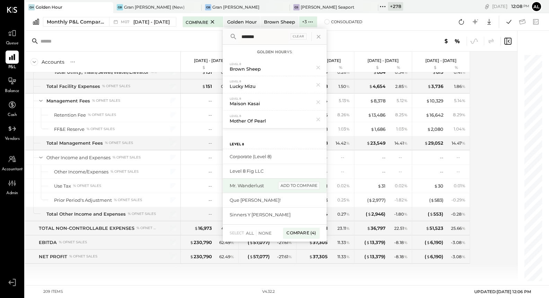
click at [294, 185] on div "add to compare" at bounding box center [299, 186] width 42 height 8
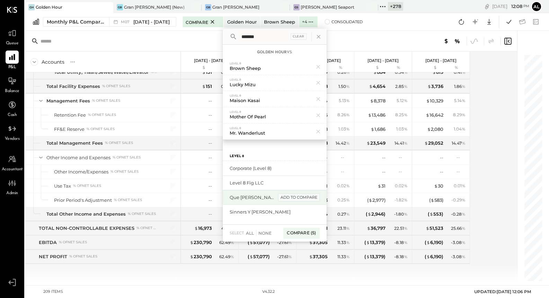
click at [293, 200] on div "add to compare" at bounding box center [299, 198] width 42 height 8
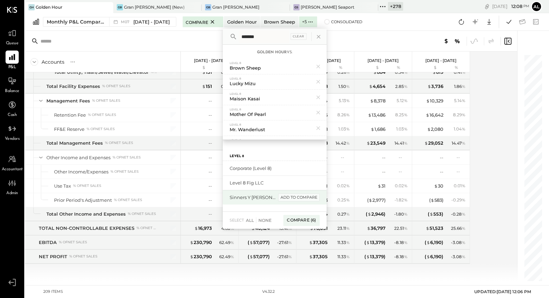
click at [294, 200] on div "add to compare" at bounding box center [299, 198] width 42 height 8
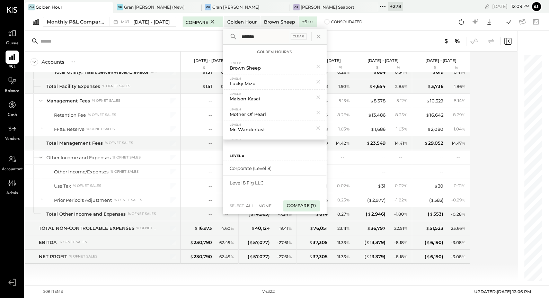
click at [296, 205] on div "Compare (7)" at bounding box center [302, 206] width 36 height 11
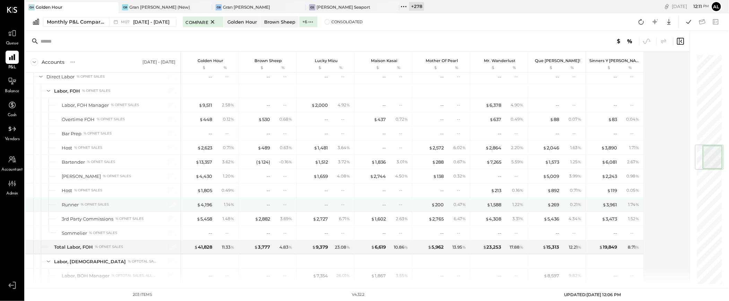
scroll to position [771, 0]
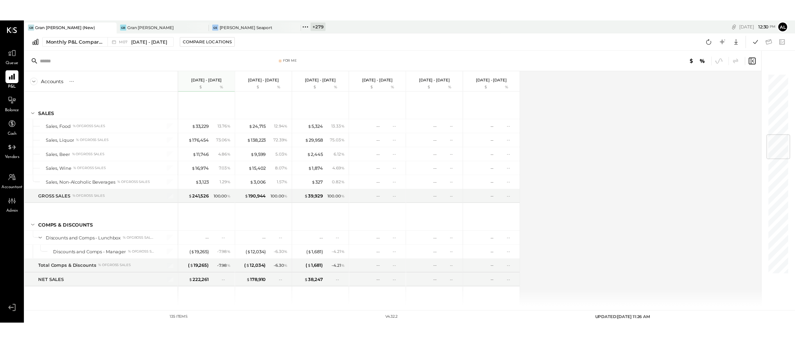
scroll to position [535, 0]
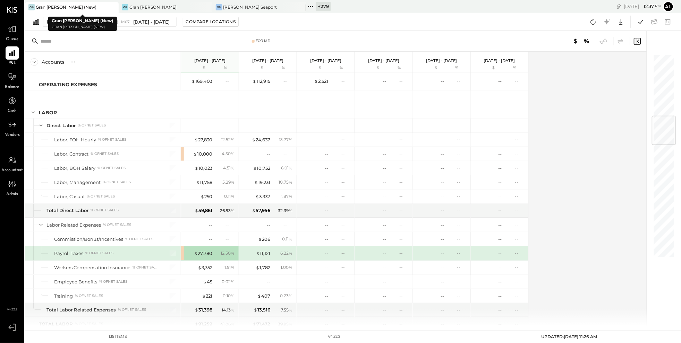
click at [117, 8] on div at bounding box center [106, 7] width 24 height 10
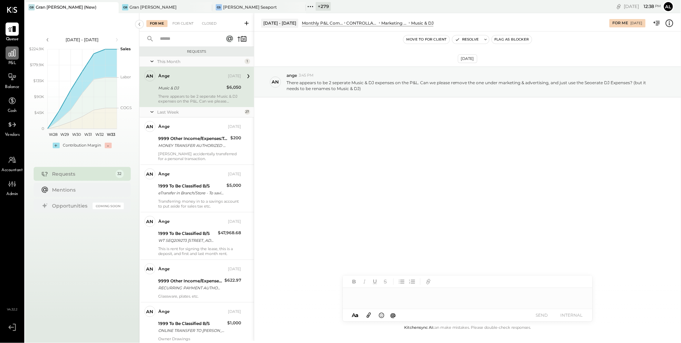
click at [15, 52] on icon at bounding box center [12, 53] width 7 height 7
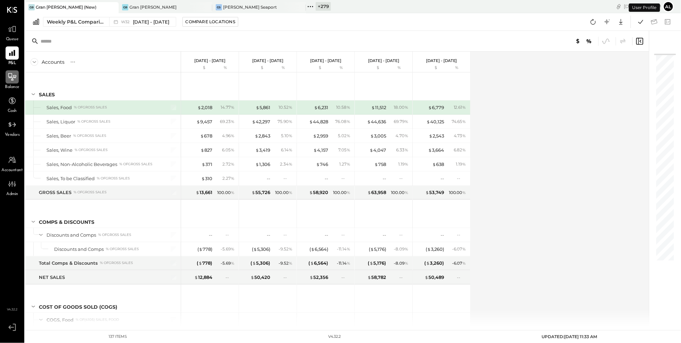
click at [14, 78] on icon at bounding box center [12, 76] width 9 height 9
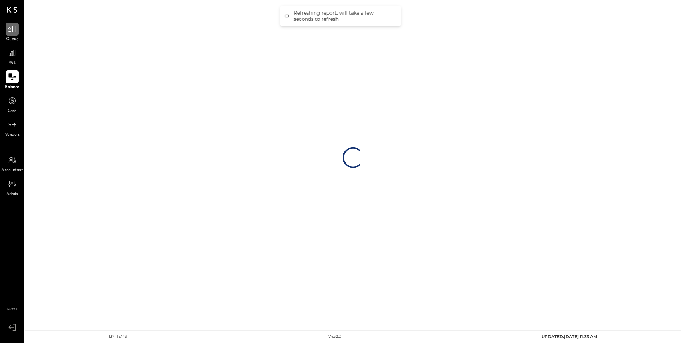
click at [11, 33] on icon at bounding box center [12, 29] width 9 height 9
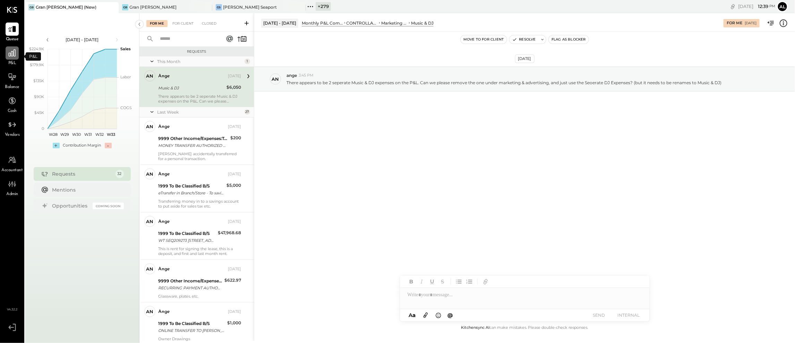
click at [14, 51] on icon at bounding box center [12, 53] width 7 height 7
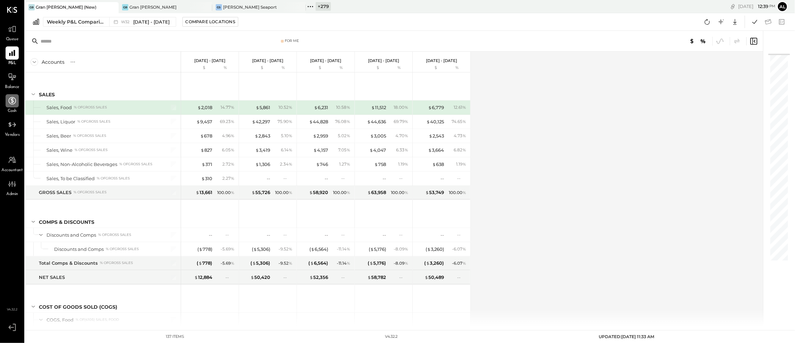
click at [17, 101] on div at bounding box center [12, 100] width 13 height 13
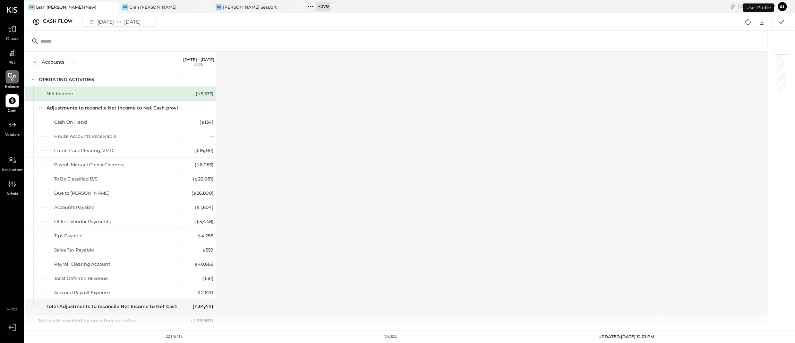
click at [17, 70] on div at bounding box center [12, 76] width 13 height 13
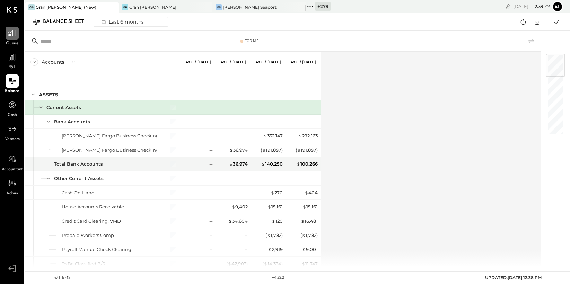
click at [16, 34] on icon at bounding box center [12, 33] width 8 height 7
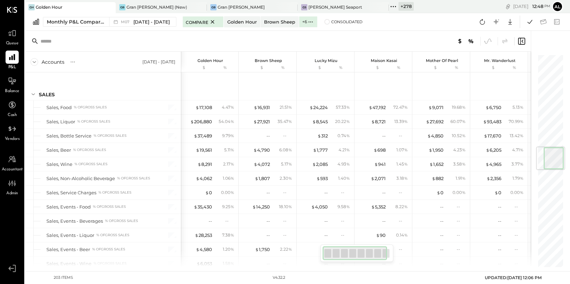
scroll to position [771, 0]
